Goal: Task Accomplishment & Management: Manage account settings

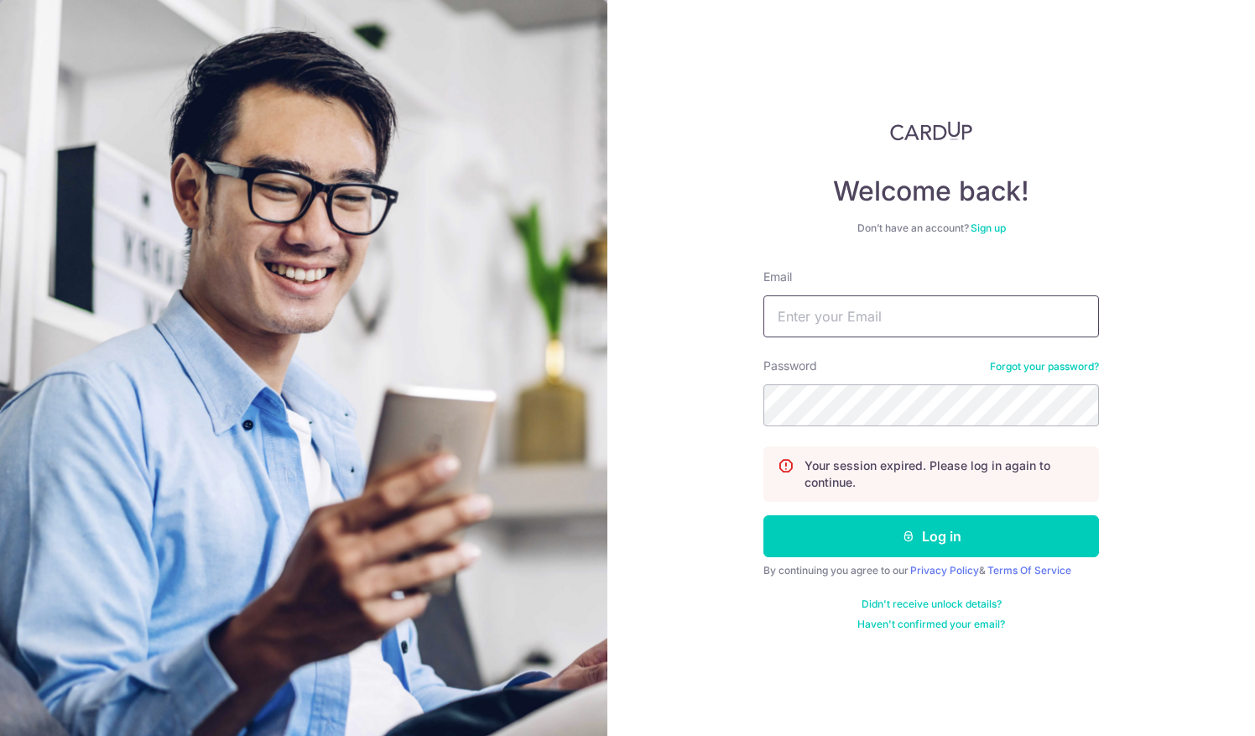
type input "Account@eha.com.sg"
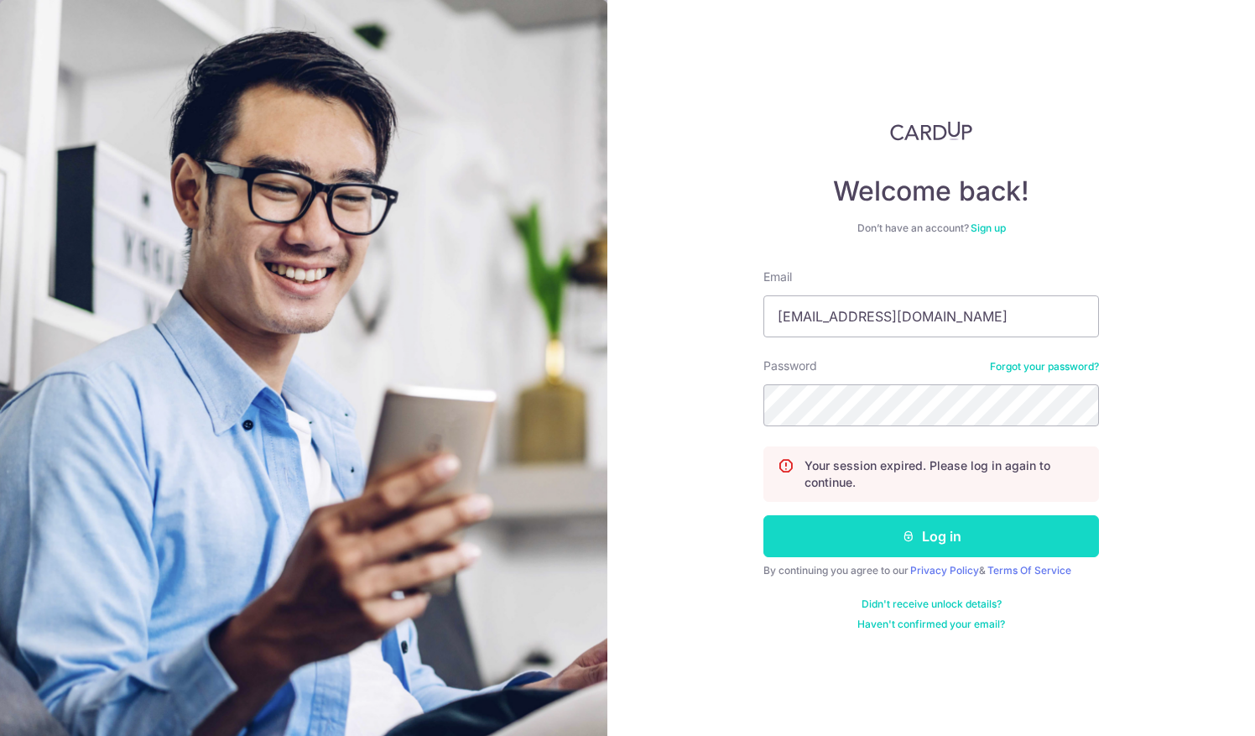
click at [886, 539] on button "Log in" at bounding box center [931, 536] width 336 height 42
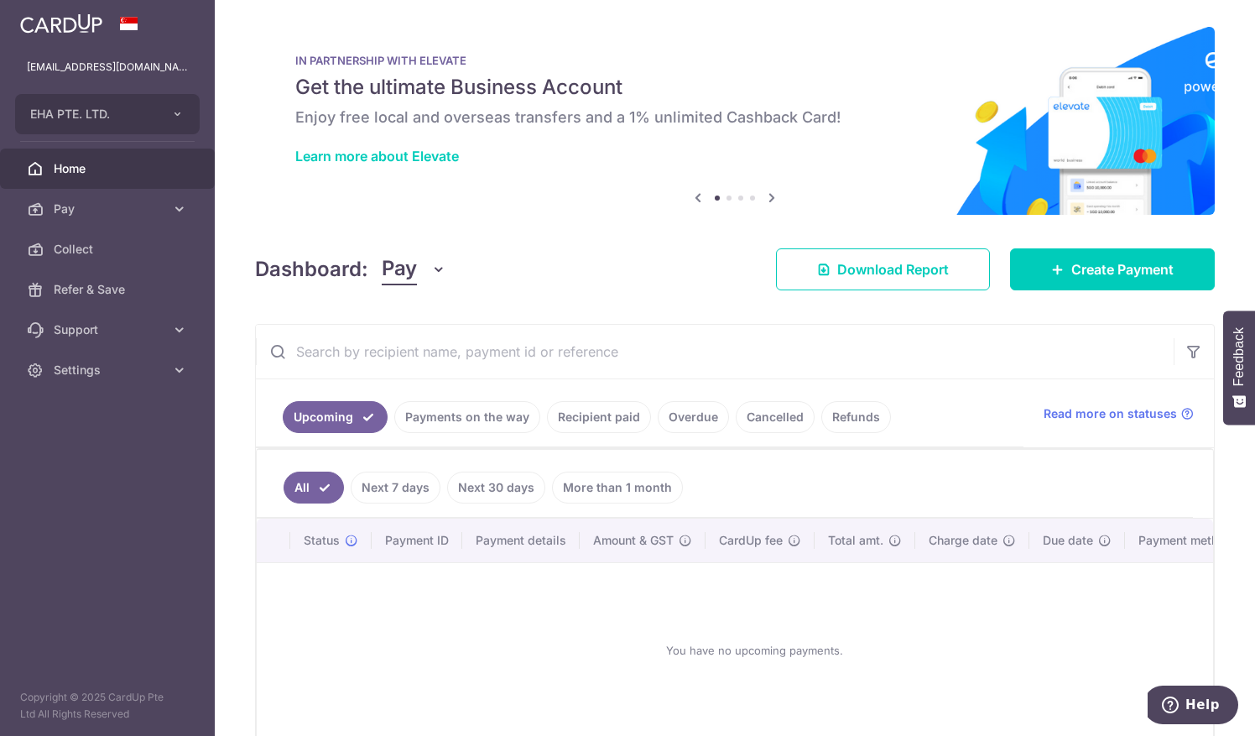
click at [430, 412] on link "Payments on the way" at bounding box center [467, 417] width 146 height 32
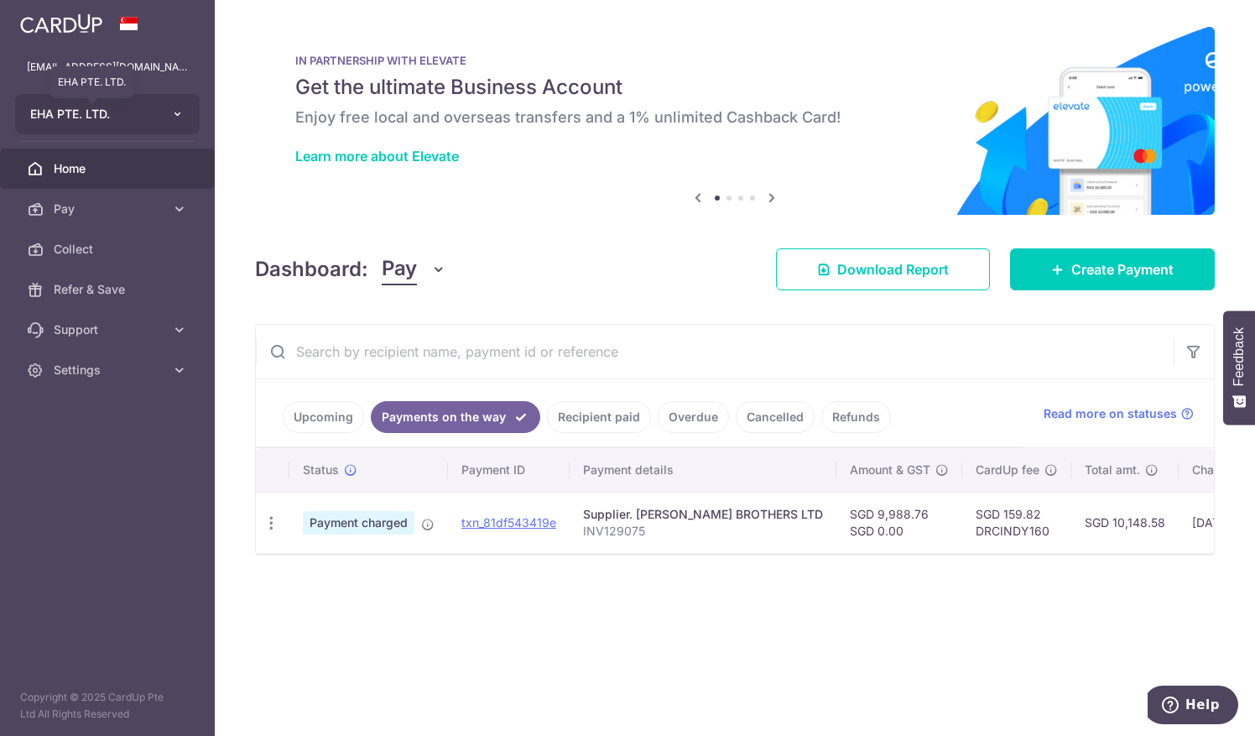
click at [58, 116] on span "EHA PTE. LTD." at bounding box center [92, 114] width 124 height 17
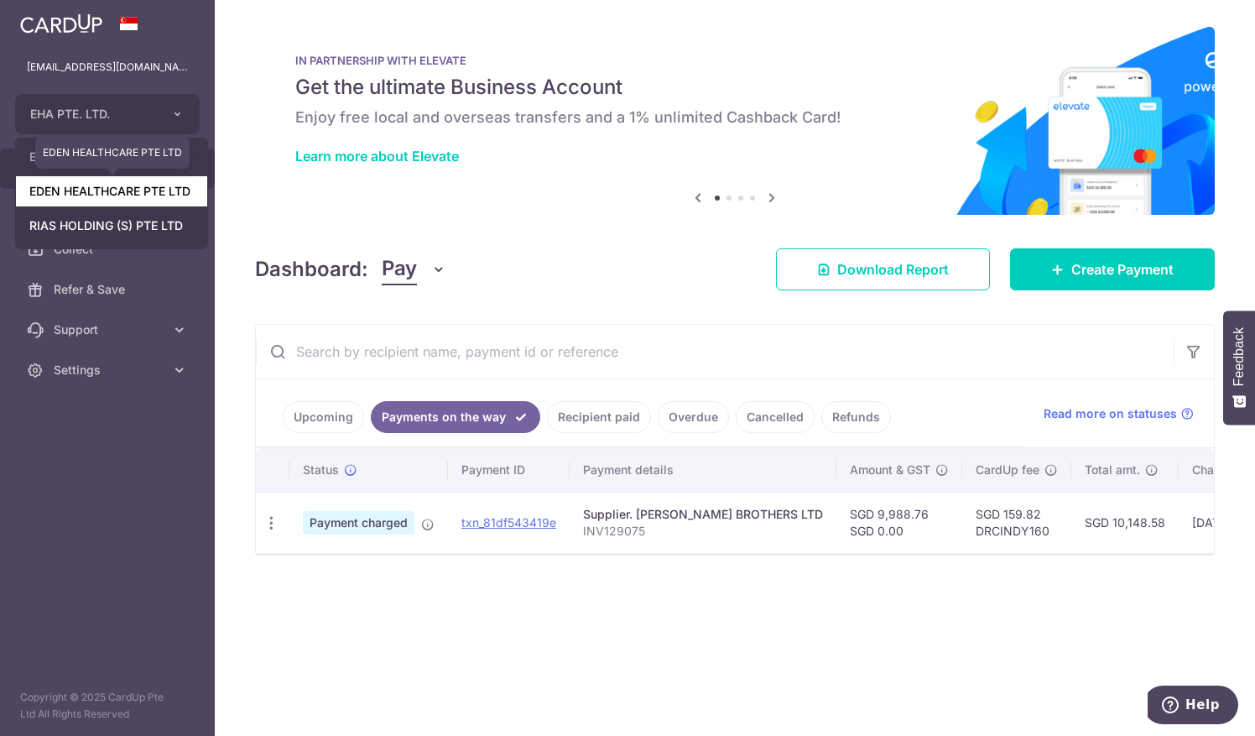
click at [77, 203] on link "EDEN HEALTHCARE PTE LTD" at bounding box center [111, 191] width 191 height 30
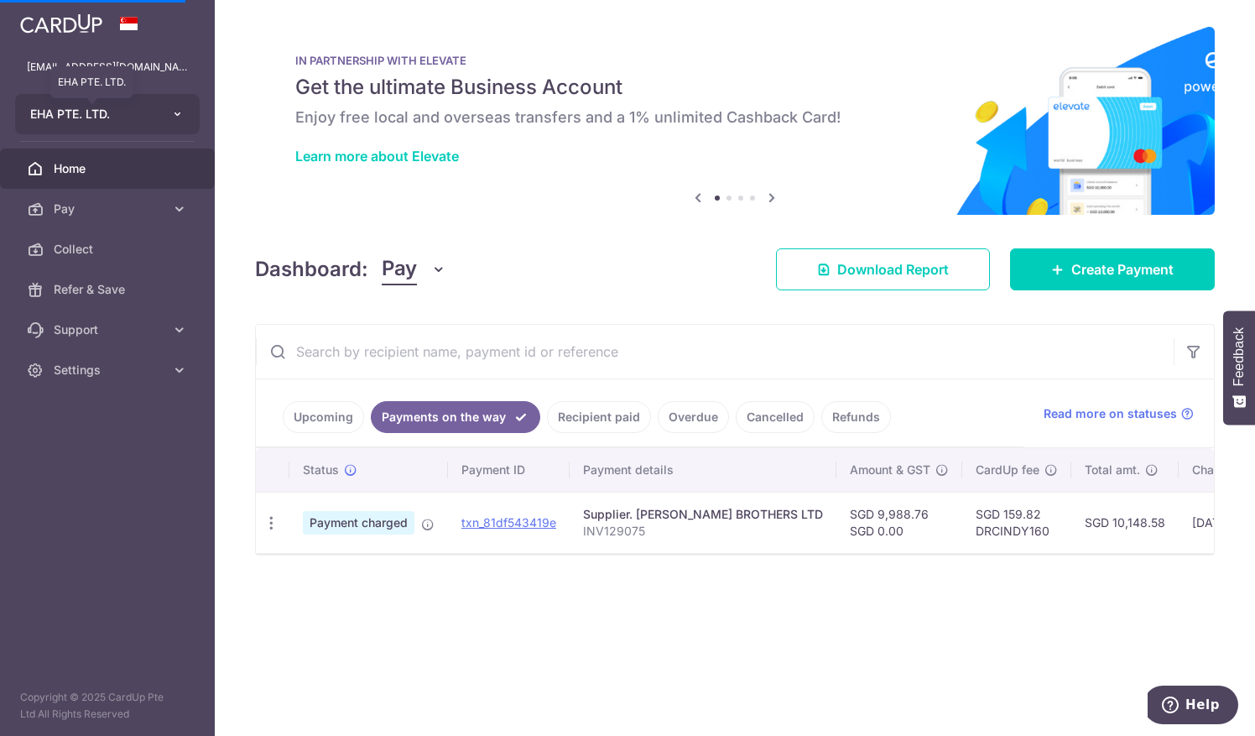
click at [122, 109] on span "EHA PTE. LTD." at bounding box center [92, 114] width 124 height 17
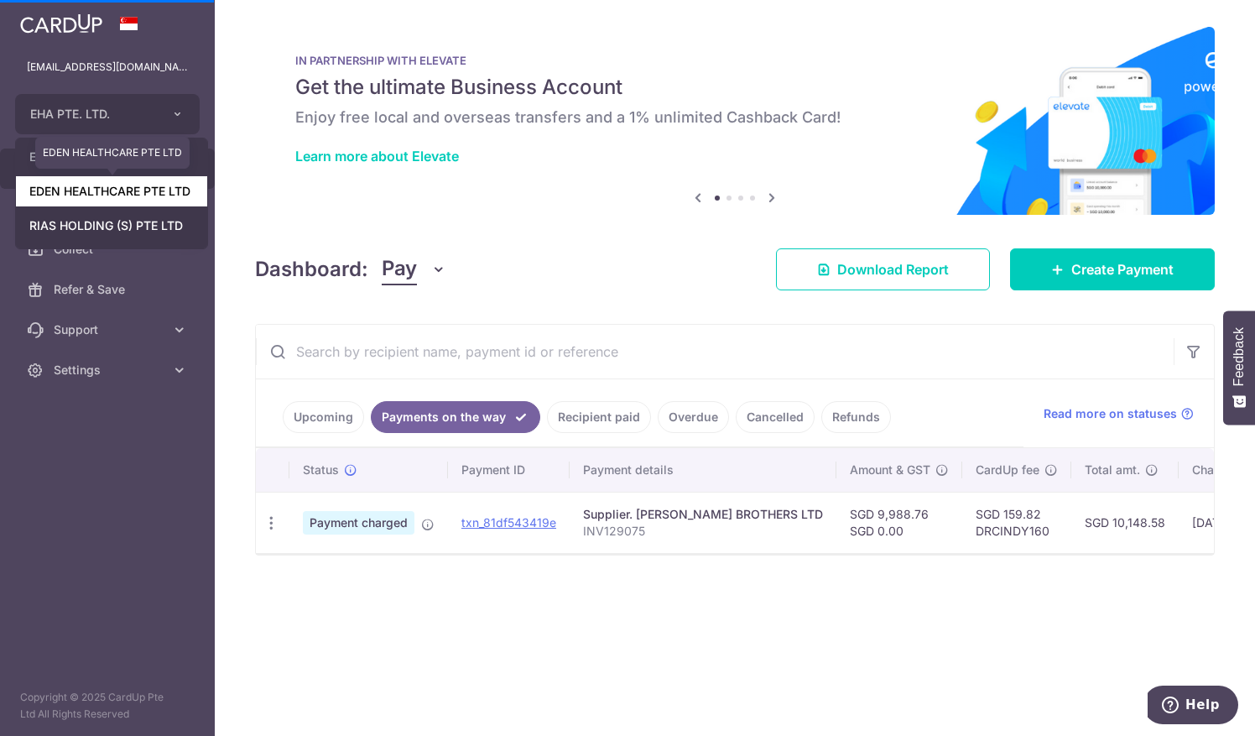
click at [133, 185] on link "EDEN HEALTHCARE PTE LTD" at bounding box center [111, 191] width 191 height 30
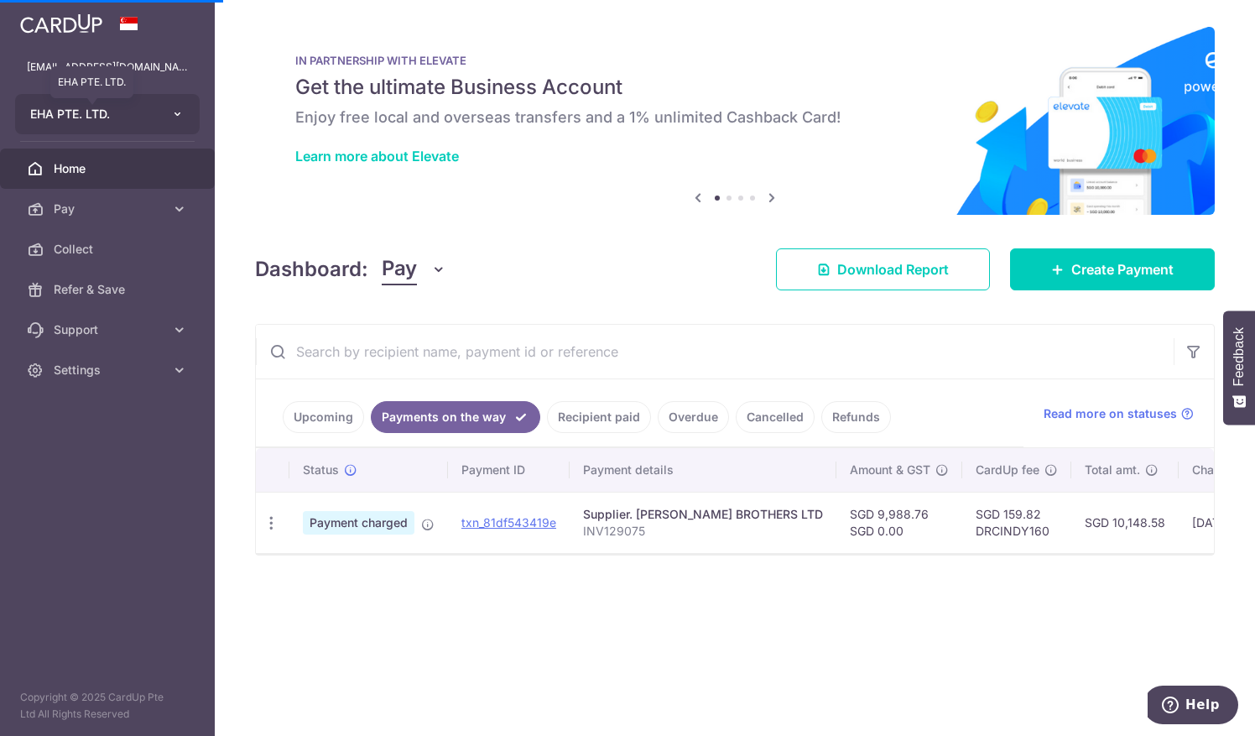
click at [62, 109] on span "EHA PTE. LTD." at bounding box center [92, 114] width 124 height 17
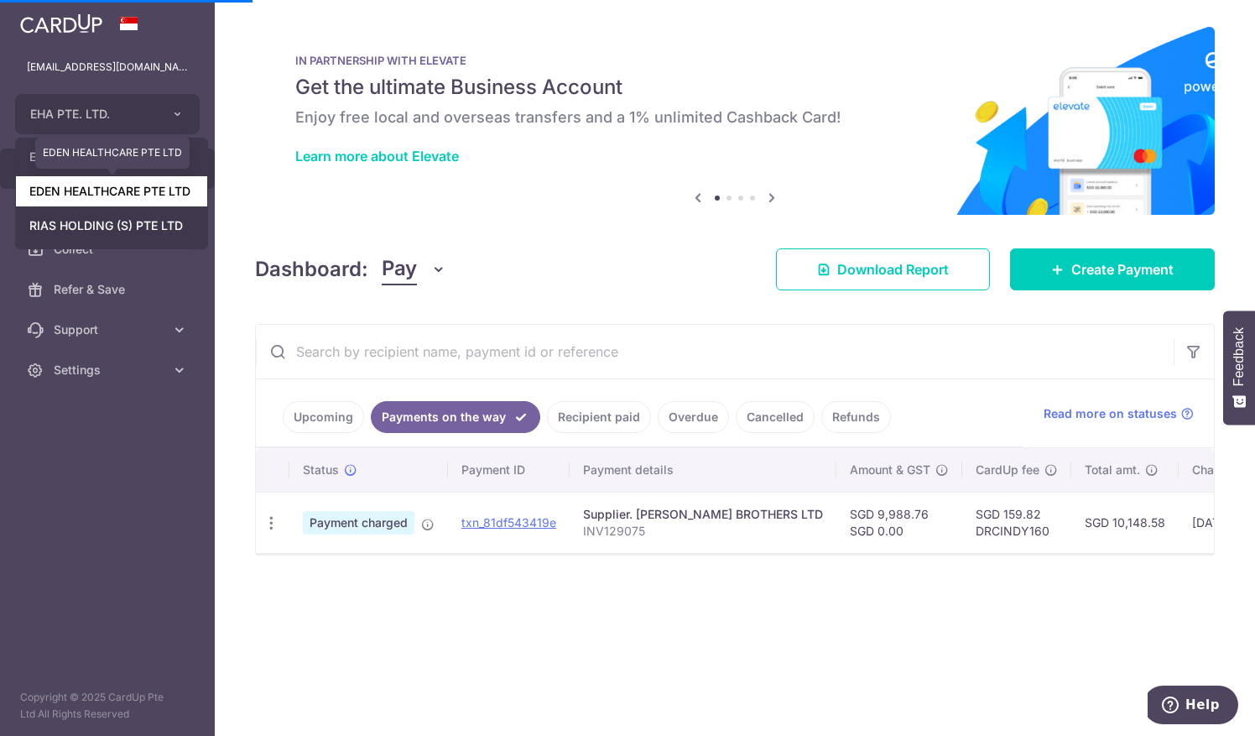
click at [82, 192] on link "EDEN HEALTHCARE PTE LTD" at bounding box center [111, 191] width 191 height 30
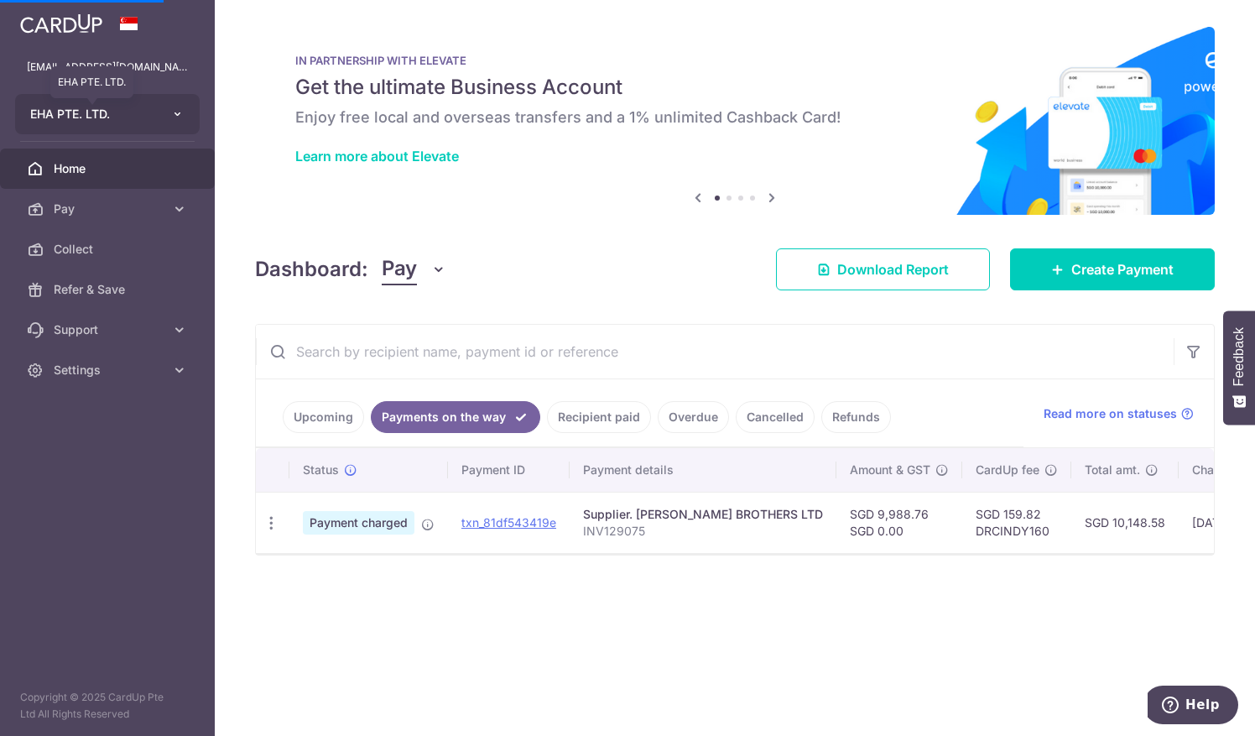
click at [50, 111] on span "EHA PTE. LTD." at bounding box center [92, 114] width 124 height 17
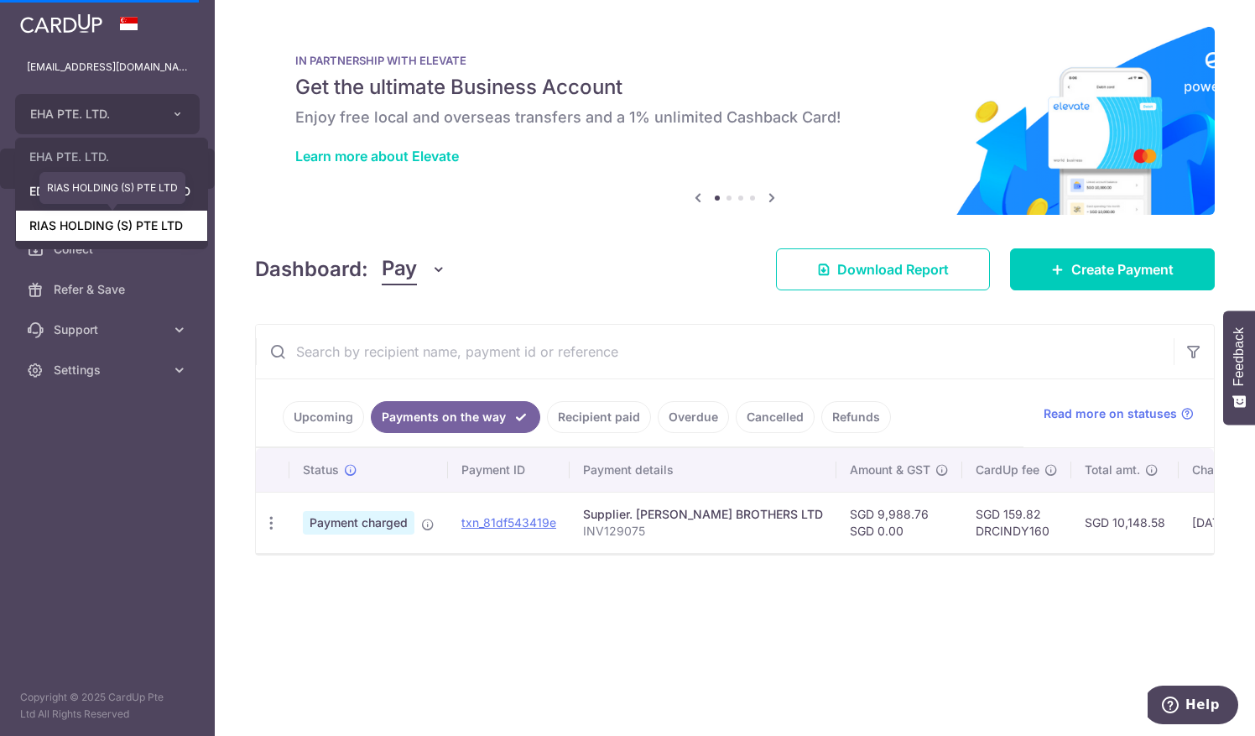
click at [78, 235] on link "RIAS HOLDING (S) PTE LTD" at bounding box center [111, 226] width 191 height 30
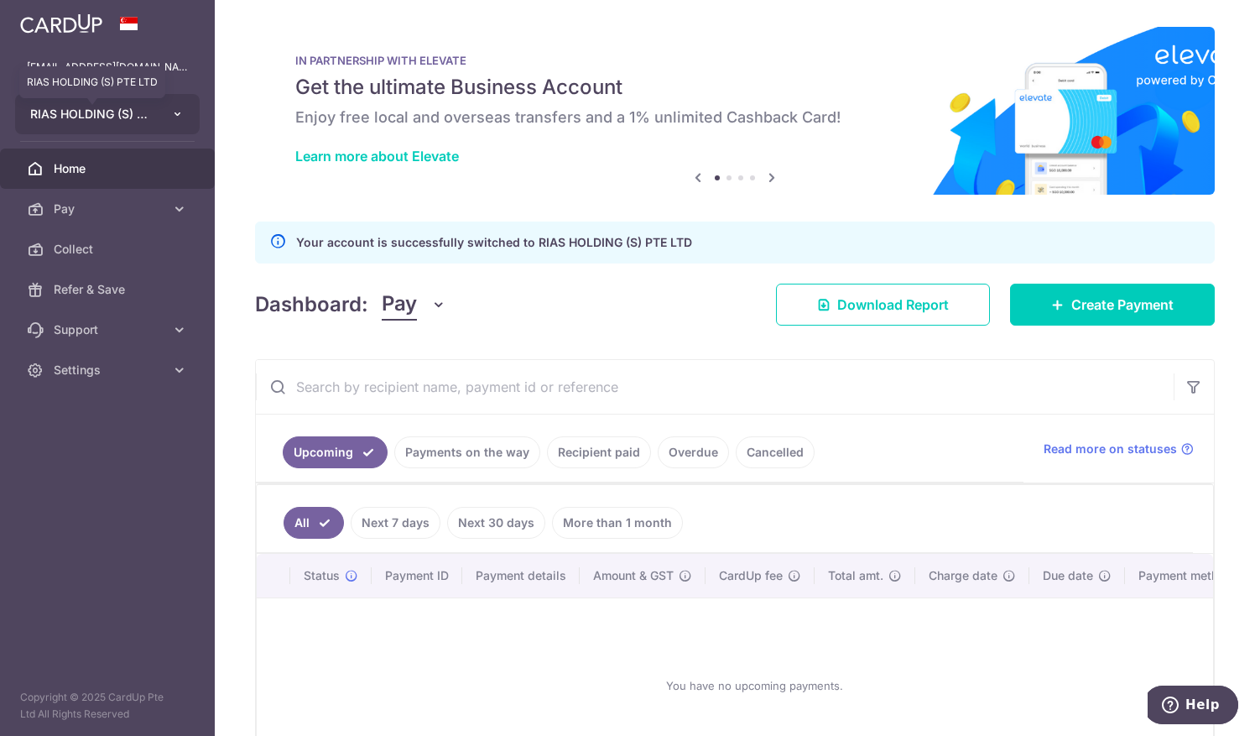
click at [65, 107] on span "RIAS HOLDING (S) PTE LTD" at bounding box center [92, 114] width 124 height 17
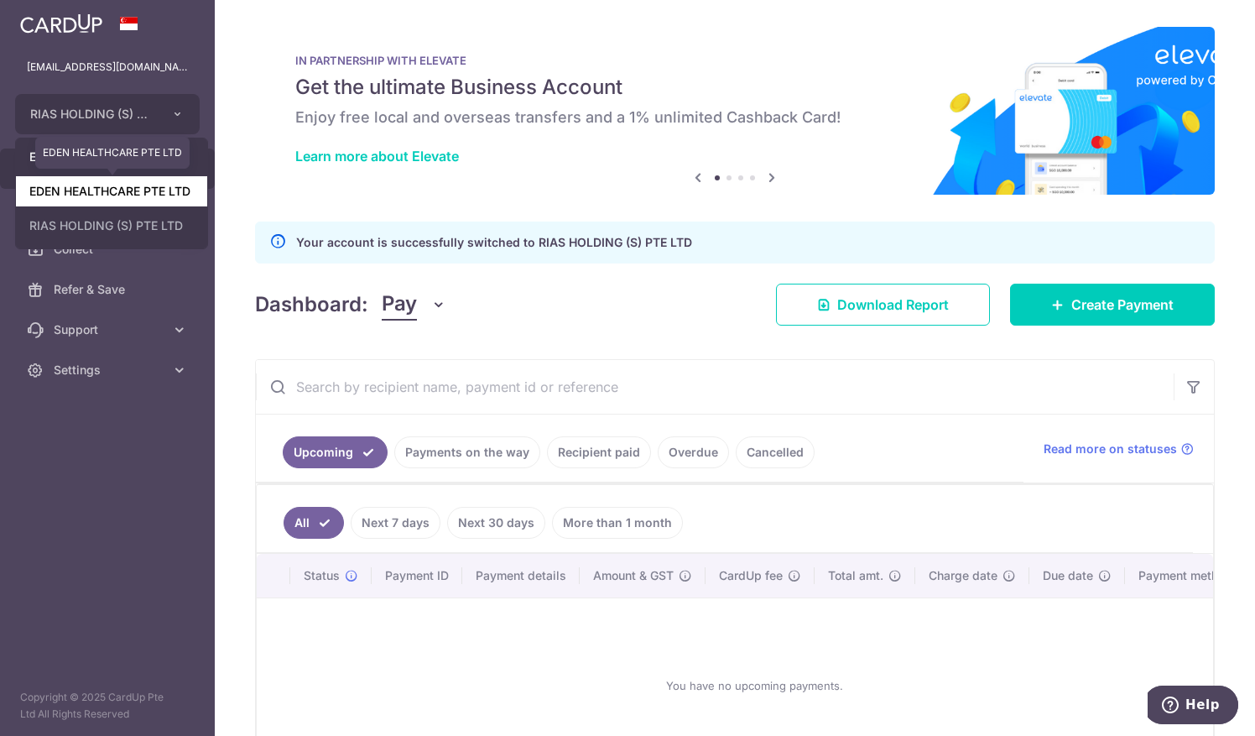
click at [73, 189] on link "EDEN HEALTHCARE PTE LTD" at bounding box center [111, 191] width 191 height 30
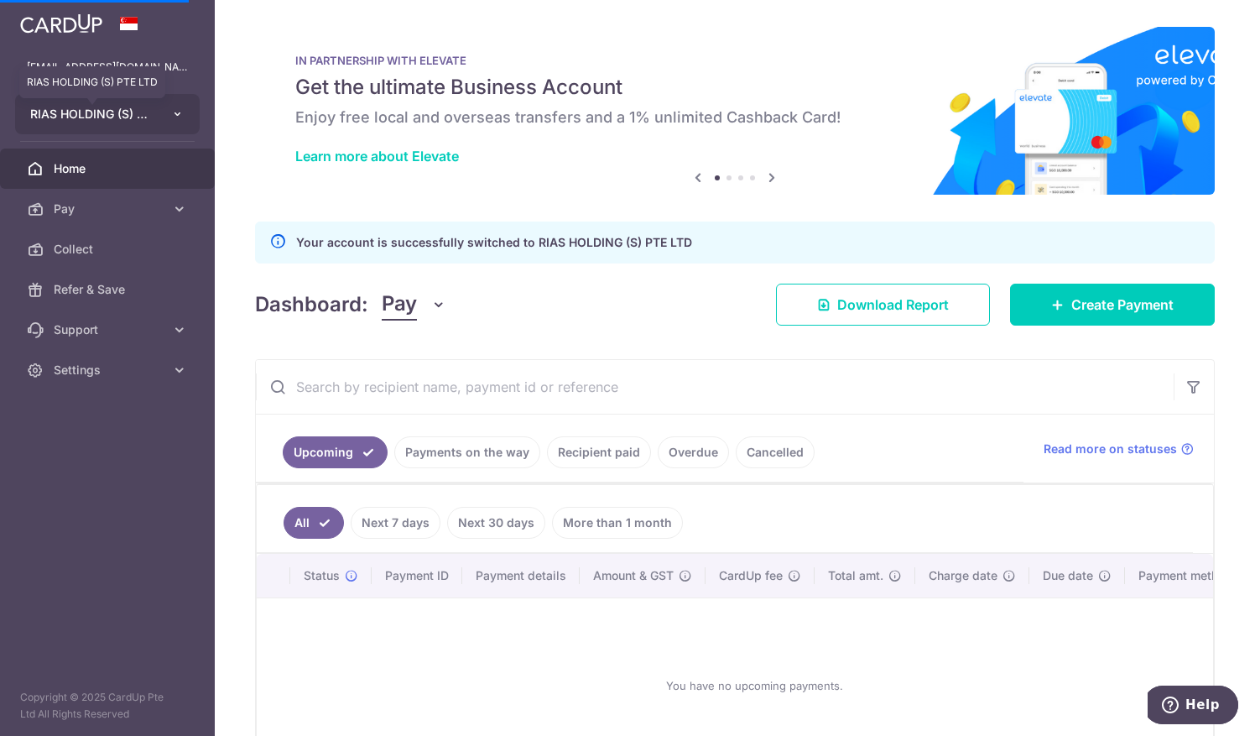
click at [55, 112] on span "RIAS HOLDING (S) PTE LTD" at bounding box center [92, 114] width 124 height 17
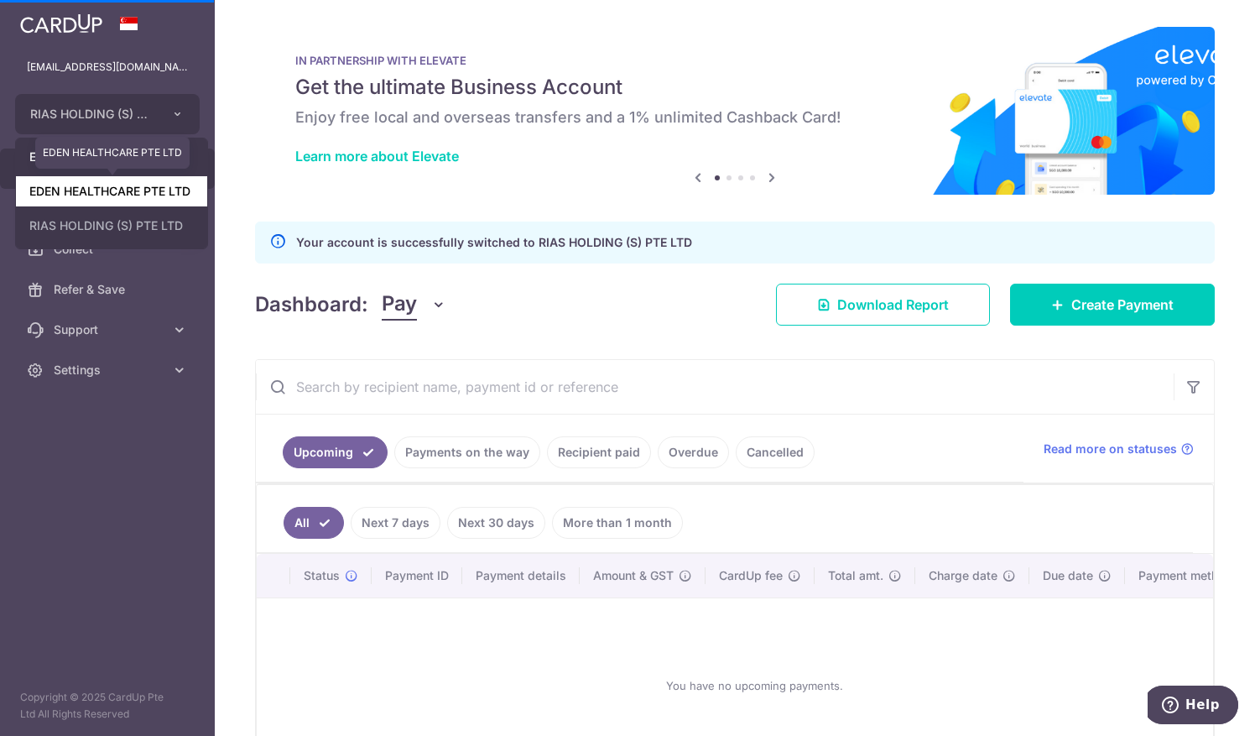
click at [51, 193] on link "EDEN HEALTHCARE PTE LTD" at bounding box center [111, 191] width 191 height 30
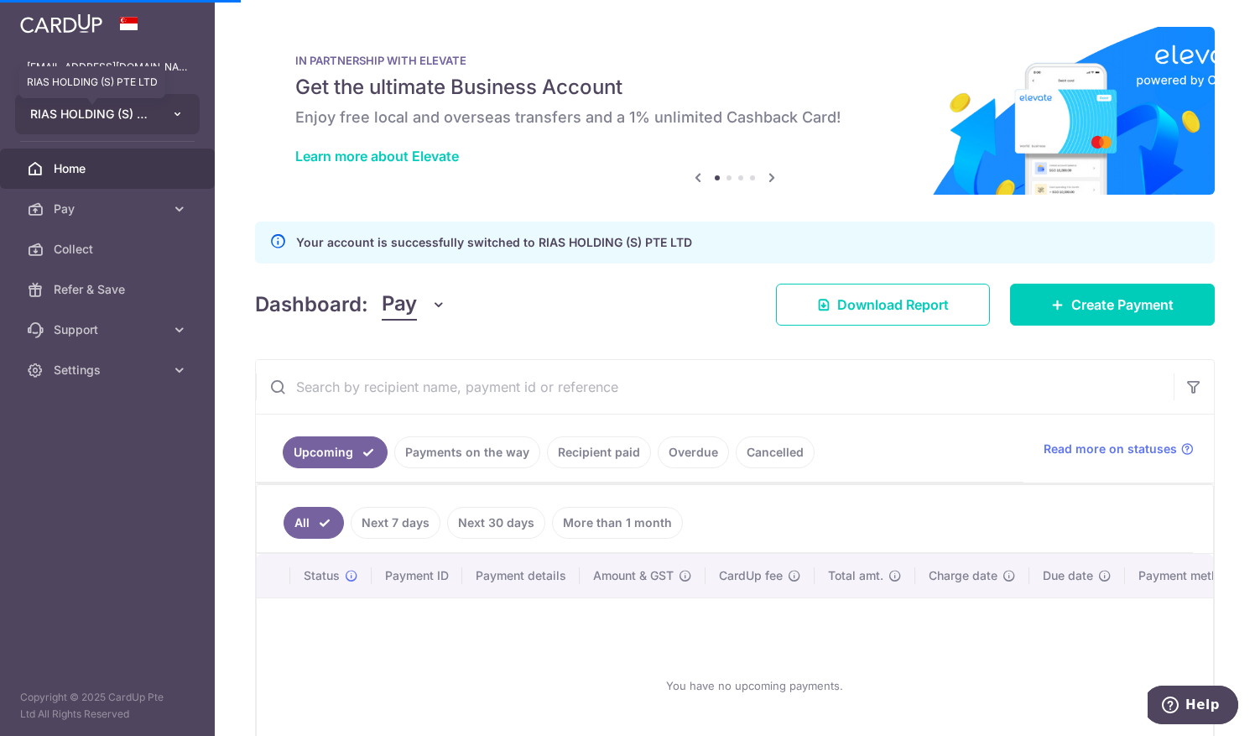
click at [90, 109] on span "RIAS HOLDING (S) PTE LTD" at bounding box center [92, 114] width 124 height 17
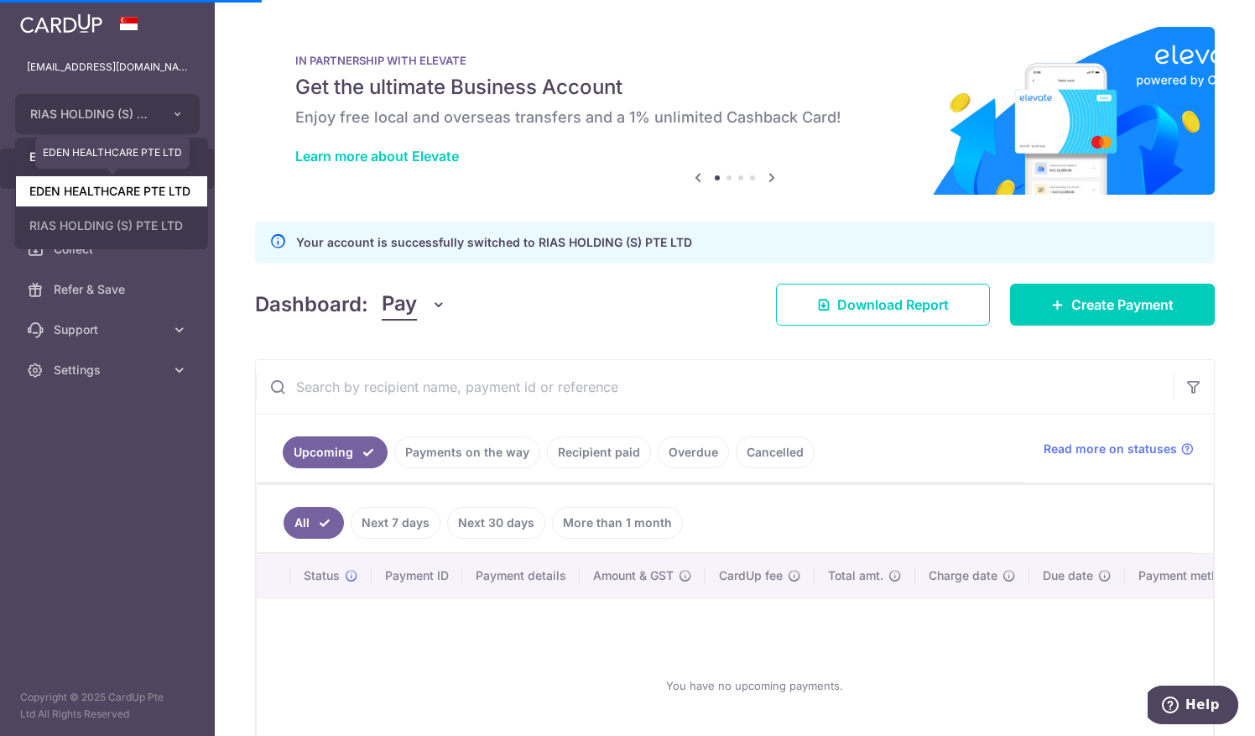
click at [91, 178] on link "EDEN HEALTHCARE PTE LTD" at bounding box center [111, 191] width 191 height 30
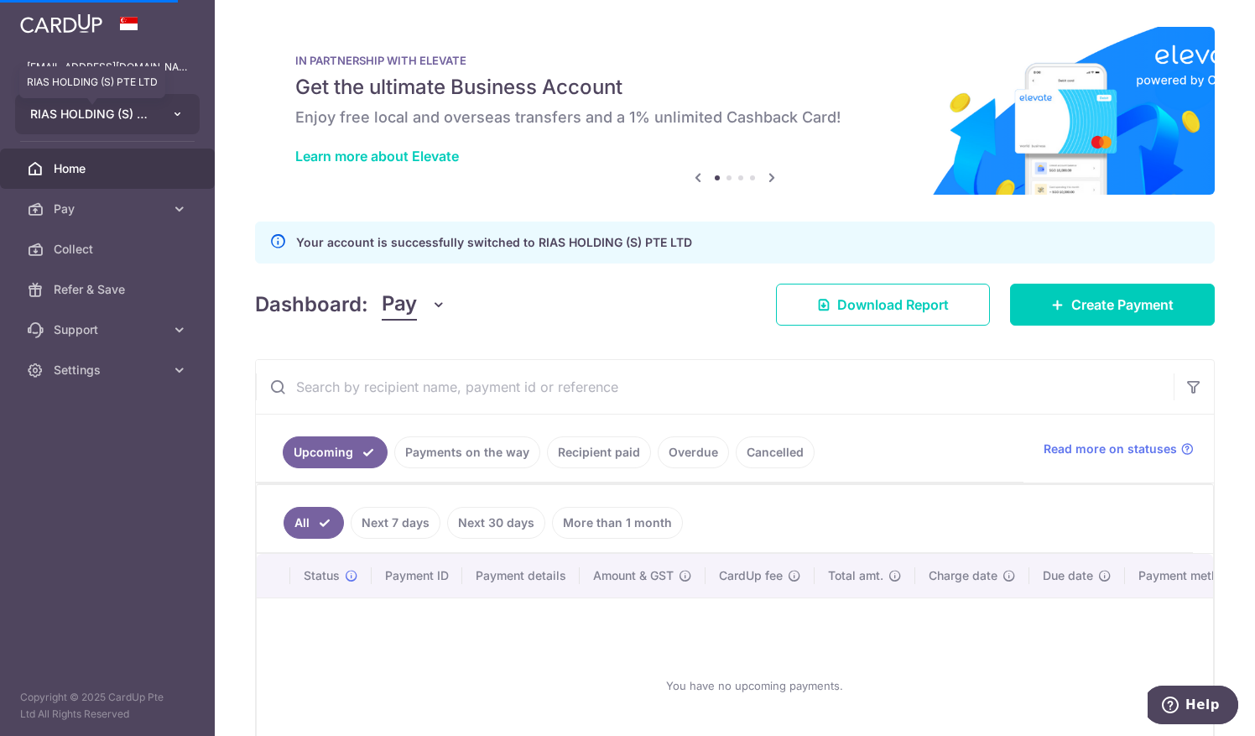
click at [92, 106] on span "RIAS HOLDING (S) PTE LTD" at bounding box center [92, 114] width 124 height 17
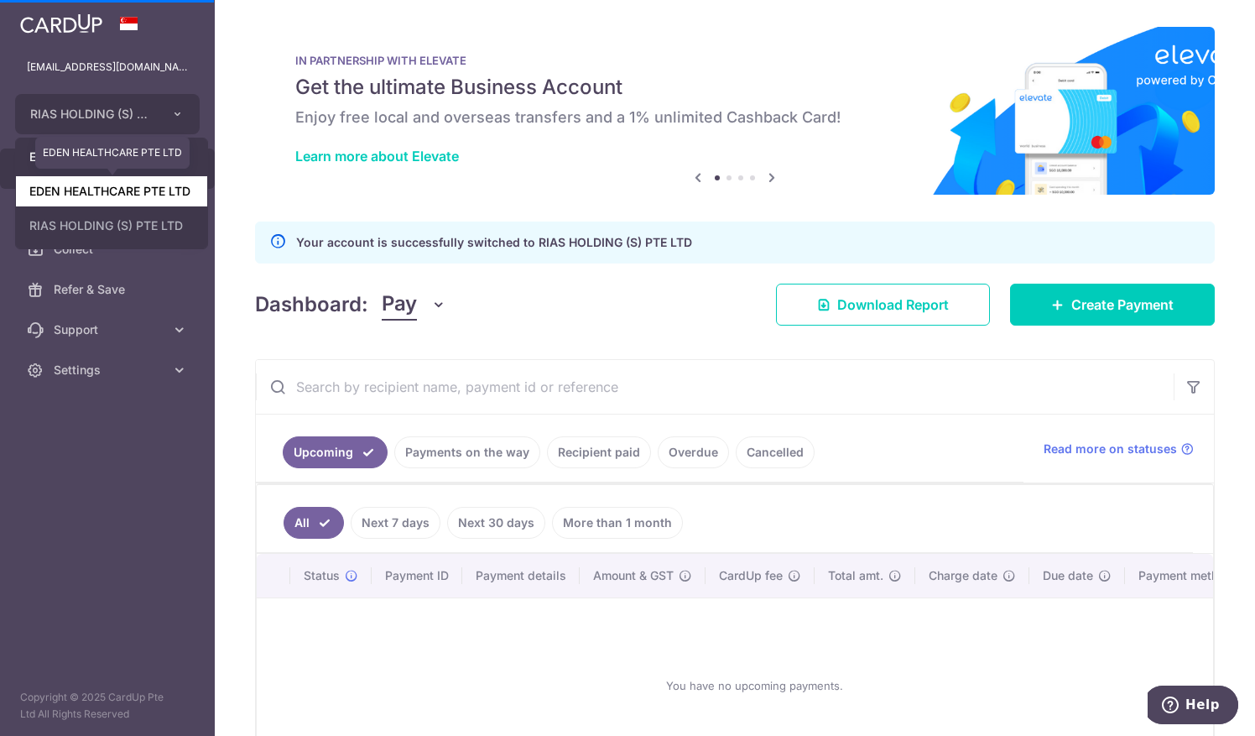
click at [95, 196] on link "EDEN HEALTHCARE PTE LTD" at bounding box center [111, 191] width 191 height 30
